Goal: Use online tool/utility: Utilize a website feature to perform a specific function

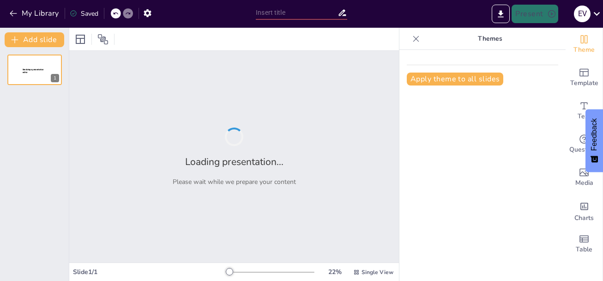
type input "[PERSON_NAME]"
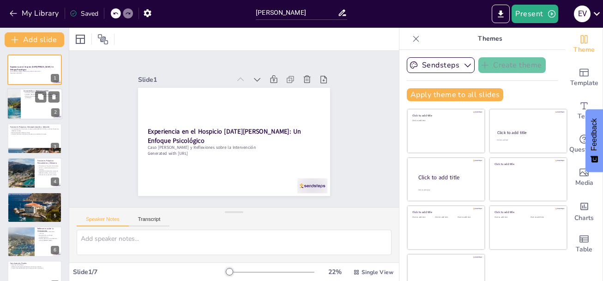
click at [34, 98] on p "Objetivo de la intervención: Evaluación y acompañamiento psicológico." at bounding box center [42, 96] width 36 height 3
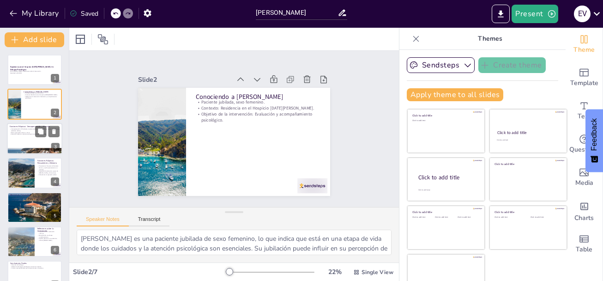
click at [20, 136] on div at bounding box center [34, 138] width 55 height 31
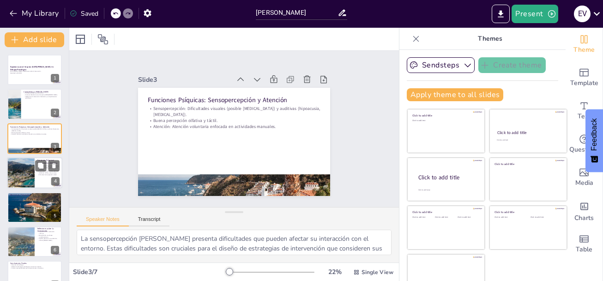
click at [28, 175] on div at bounding box center [20, 172] width 75 height 31
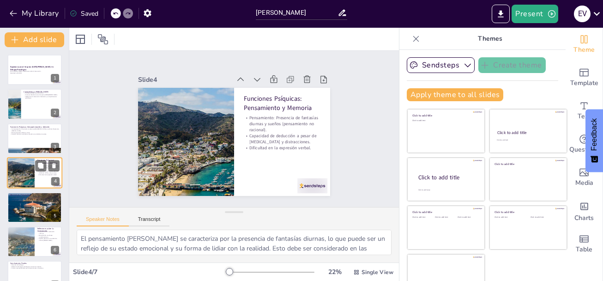
scroll to position [9, 0]
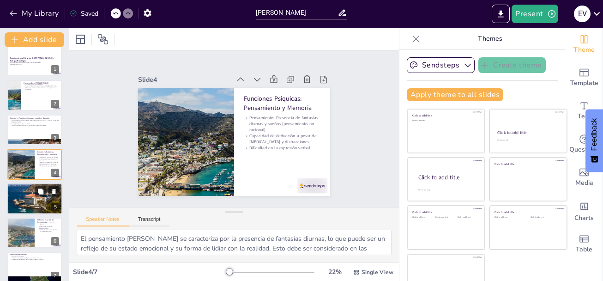
click at [22, 201] on div at bounding box center [34, 199] width 55 height 72
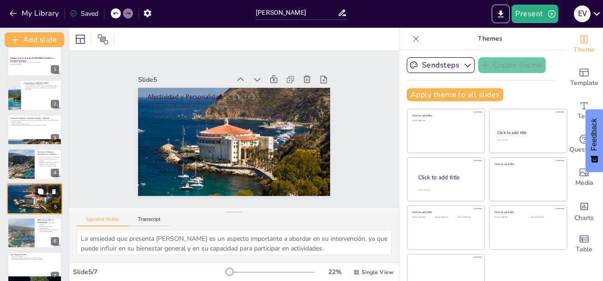
scroll to position [18, 0]
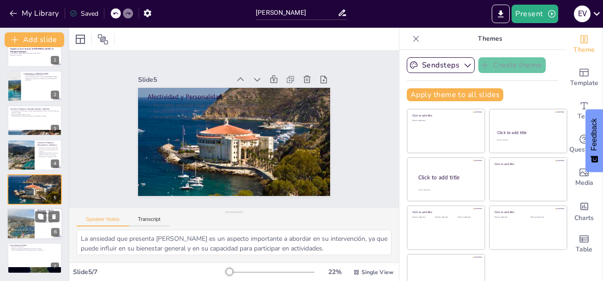
click at [25, 225] on div at bounding box center [20, 223] width 52 height 31
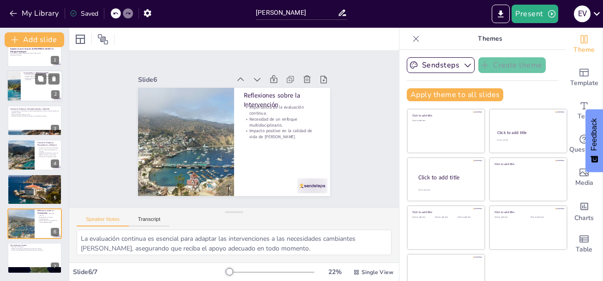
click at [26, 88] on div at bounding box center [34, 86] width 55 height 31
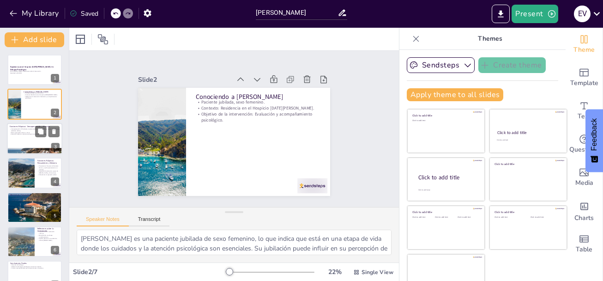
click at [22, 133] on p "Atención: Atención voluntaria enfocada en actividades manuales." at bounding box center [35, 134] width 50 height 2
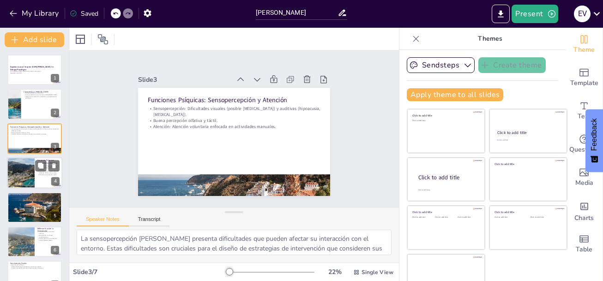
click at [23, 169] on div at bounding box center [20, 172] width 75 height 31
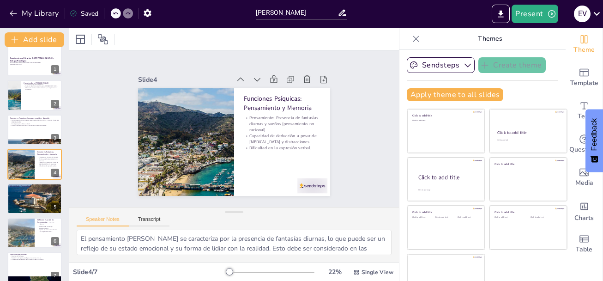
scroll to position [18, 0]
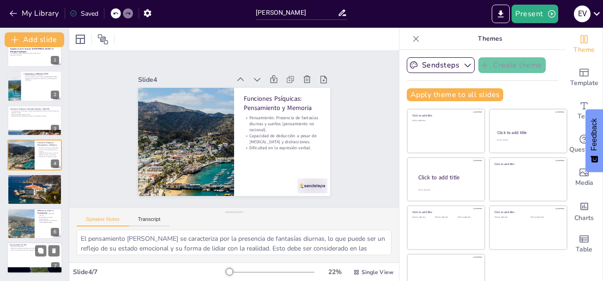
click at [27, 248] on p "Relevancia del apoyo psicológico en entornos similares." at bounding box center [35, 249] width 50 height 2
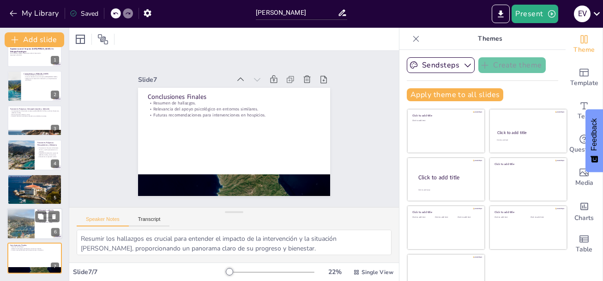
click at [23, 217] on div at bounding box center [20, 223] width 52 height 31
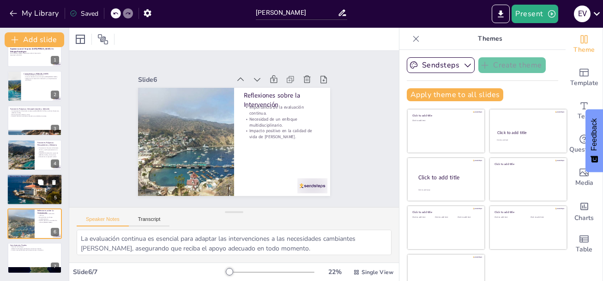
click at [24, 191] on div at bounding box center [34, 189] width 55 height 72
type textarea "La ansiedad que presenta [PERSON_NAME] es un aspecto importante a abordar en su…"
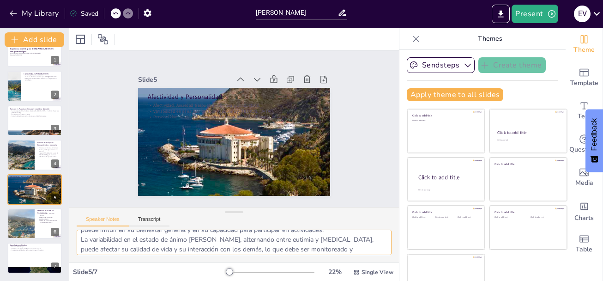
scroll to position [60, 0]
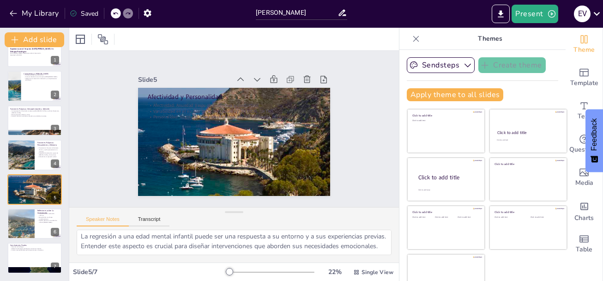
click at [358, 109] on div "Slide 1 Experiencia en el Hospicio [DATE][PERSON_NAME]: Un Enfoque Psicológico …" at bounding box center [234, 128] width 355 height 221
click at [502, 13] on icon "Export to PowerPoint" at bounding box center [501, 13] width 6 height 7
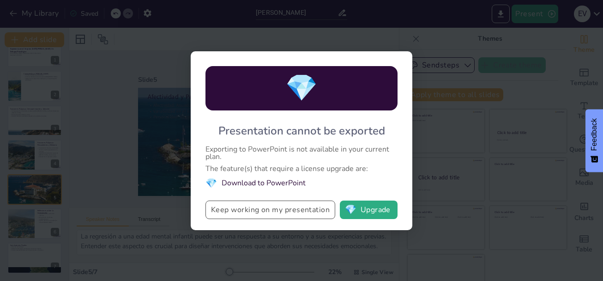
click at [272, 211] on button "Keep working on my presentation" at bounding box center [270, 209] width 130 height 18
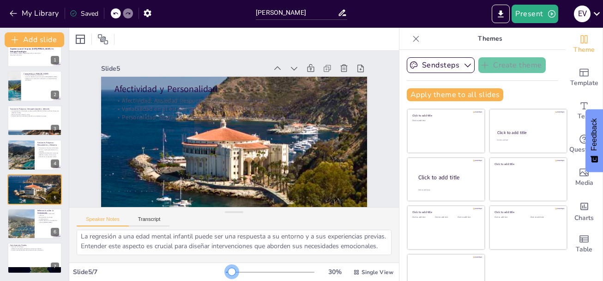
click at [228, 272] on div at bounding box center [231, 271] width 7 height 7
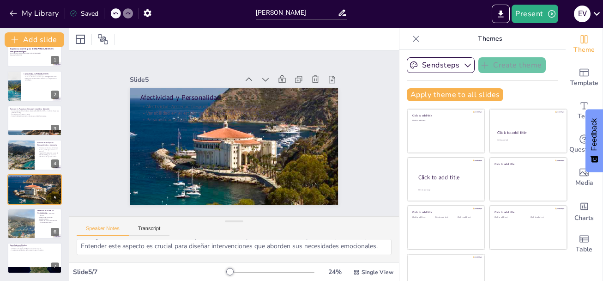
drag, startPoint x: 225, startPoint y: 211, endPoint x: 228, endPoint y: 248, distance: 38.0
click at [228, 251] on div "Speaker Notes Transcript La ansiedad que presenta [PERSON_NAME] es un aspecto i…" at bounding box center [234, 239] width 330 height 46
click at [339, 118] on icon at bounding box center [345, 124] width 12 height 12
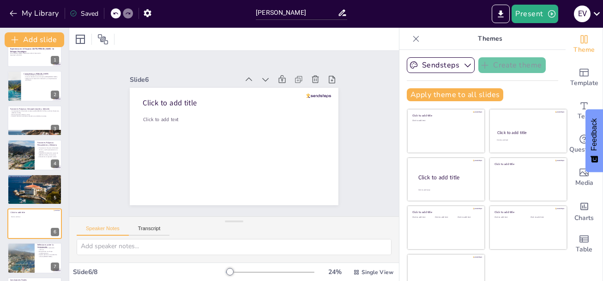
scroll to position [2, 0]
drag, startPoint x: 41, startPoint y: 218, endPoint x: 24, endPoint y: 223, distance: 17.3
click at [22, 222] on div at bounding box center [34, 223] width 54 height 30
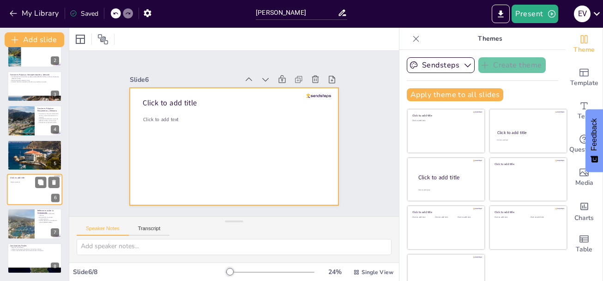
click at [29, 188] on div at bounding box center [34, 189] width 55 height 31
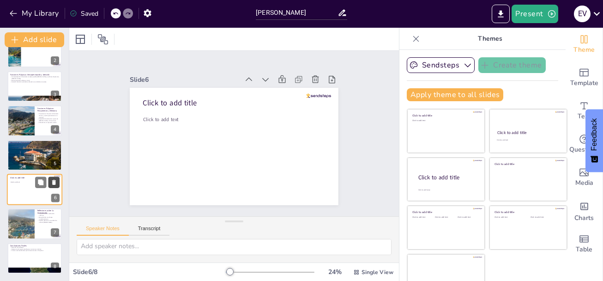
click at [54, 182] on icon at bounding box center [54, 182] width 4 height 5
type textarea "La evaluación continua es esencial para adaptar las intervenciones a las necesi…"
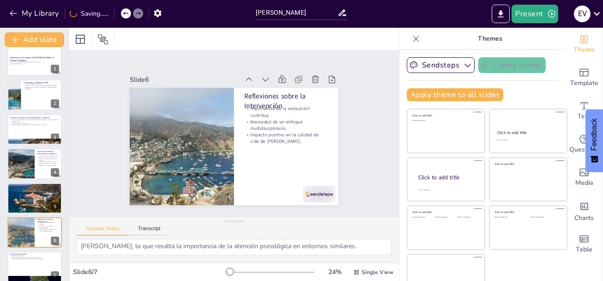
scroll to position [0, 0]
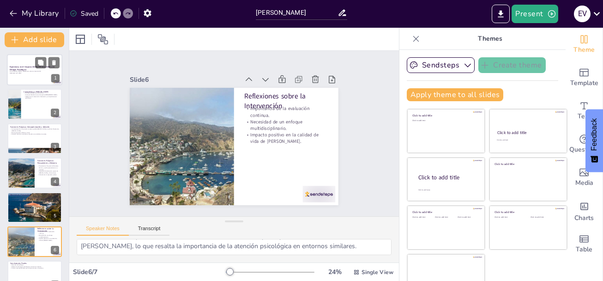
click at [41, 69] on p "Experiencia en el Hospicio [DATE][PERSON_NAME]: Un Enfoque Psicológico" at bounding box center [35, 68] width 50 height 5
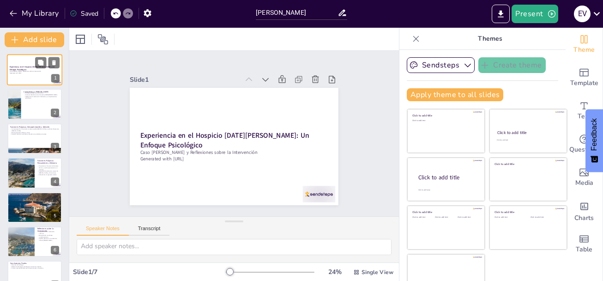
scroll to position [2, 0]
click at [40, 63] on icon at bounding box center [41, 63] width 6 height 6
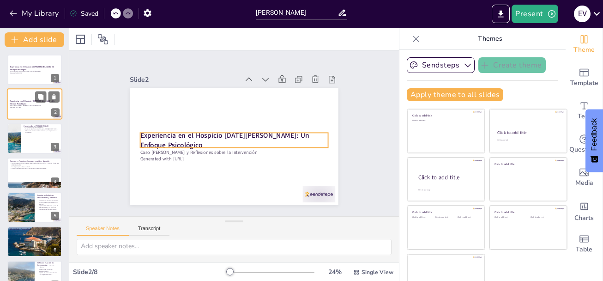
click at [49, 104] on p "Experiencia en el Hospicio [DATE][PERSON_NAME]: Un Enfoque Psicológico" at bounding box center [35, 102] width 50 height 5
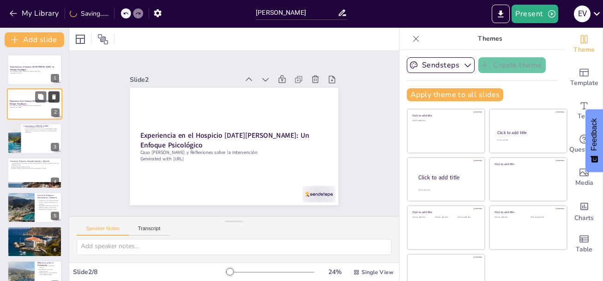
click at [53, 97] on icon at bounding box center [54, 97] width 6 height 6
type textarea "[PERSON_NAME] es una paciente jubilada de sexo femenino, lo que indica que está…"
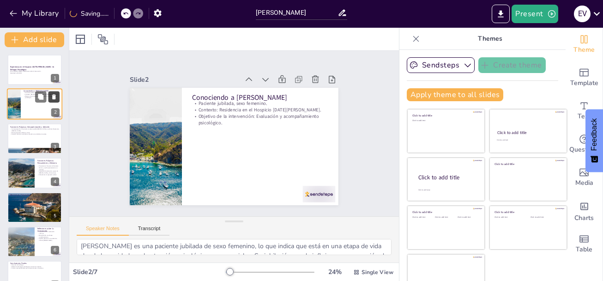
scroll to position [60, 0]
click at [246, 78] on icon at bounding box center [249, 80] width 6 height 4
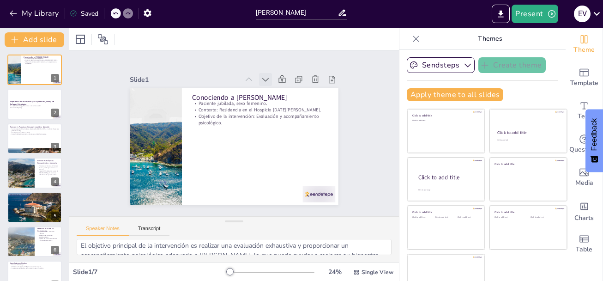
click at [266, 78] on icon at bounding box center [271, 83] width 10 height 10
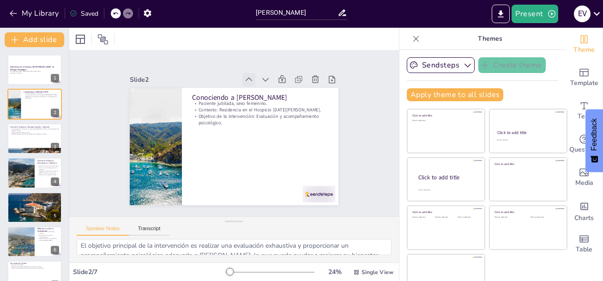
click at [249, 77] on icon at bounding box center [254, 81] width 10 height 10
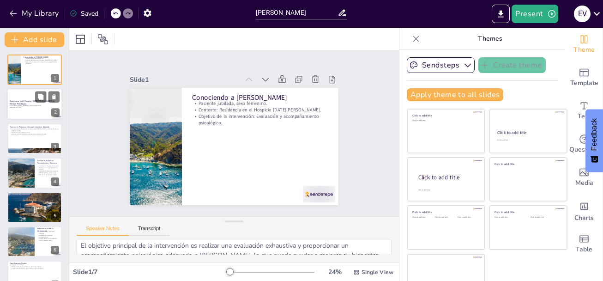
click at [34, 110] on div at bounding box center [34, 104] width 55 height 31
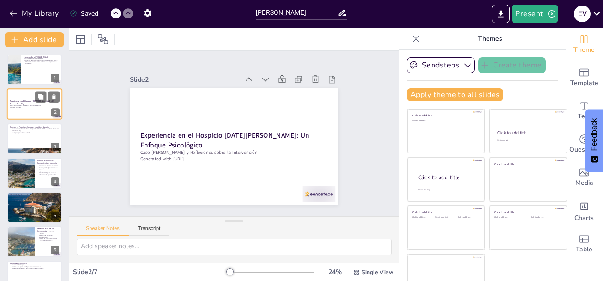
scroll to position [2, 0]
